Goal: Task Accomplishment & Management: Manage account settings

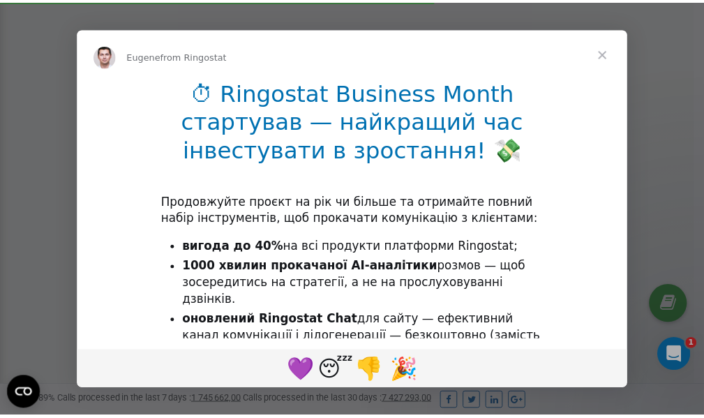
scroll to position [419, 0]
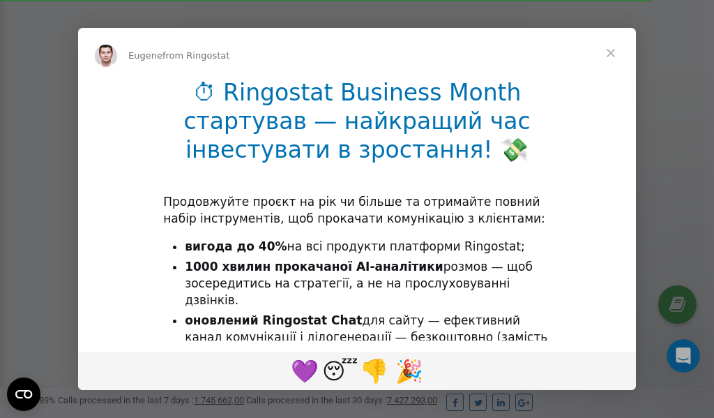
click at [613, 56] on span "Close" at bounding box center [611, 53] width 50 height 50
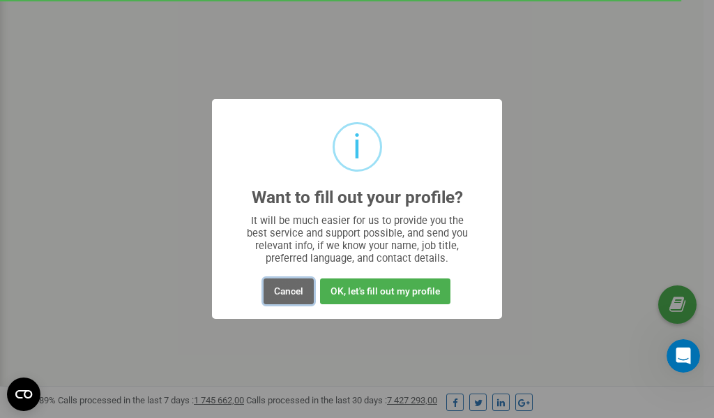
click at [286, 291] on button "Cancel" at bounding box center [289, 291] width 50 height 26
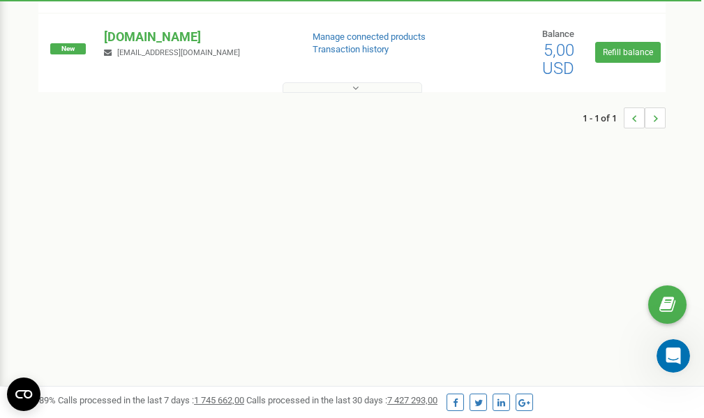
scroll to position [0, 0]
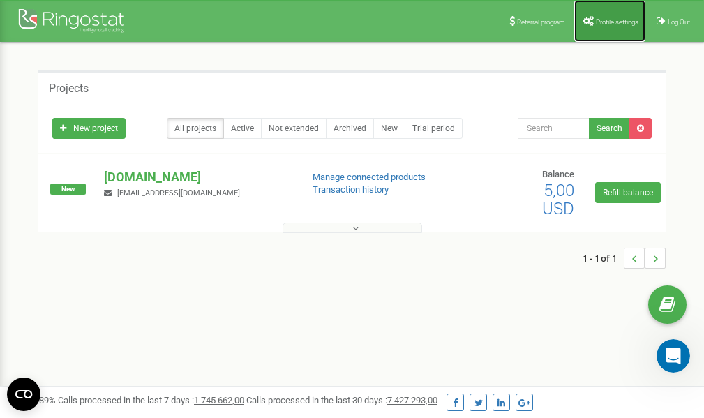
click at [612, 23] on span "Profile settings" at bounding box center [617, 22] width 43 height 8
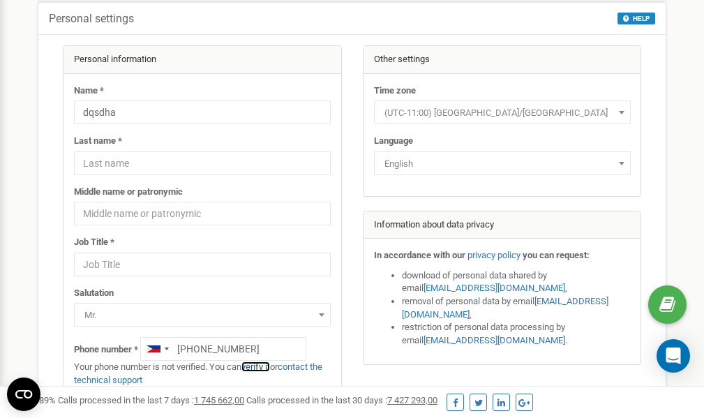
click at [261, 367] on link "verify it" at bounding box center [255, 366] width 29 height 10
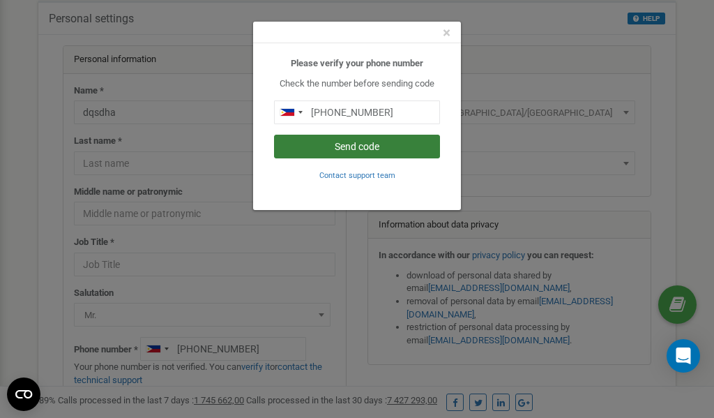
click at [341, 147] on button "Send code" at bounding box center [357, 147] width 166 height 24
